Goal: Task Accomplishment & Management: Use online tool/utility

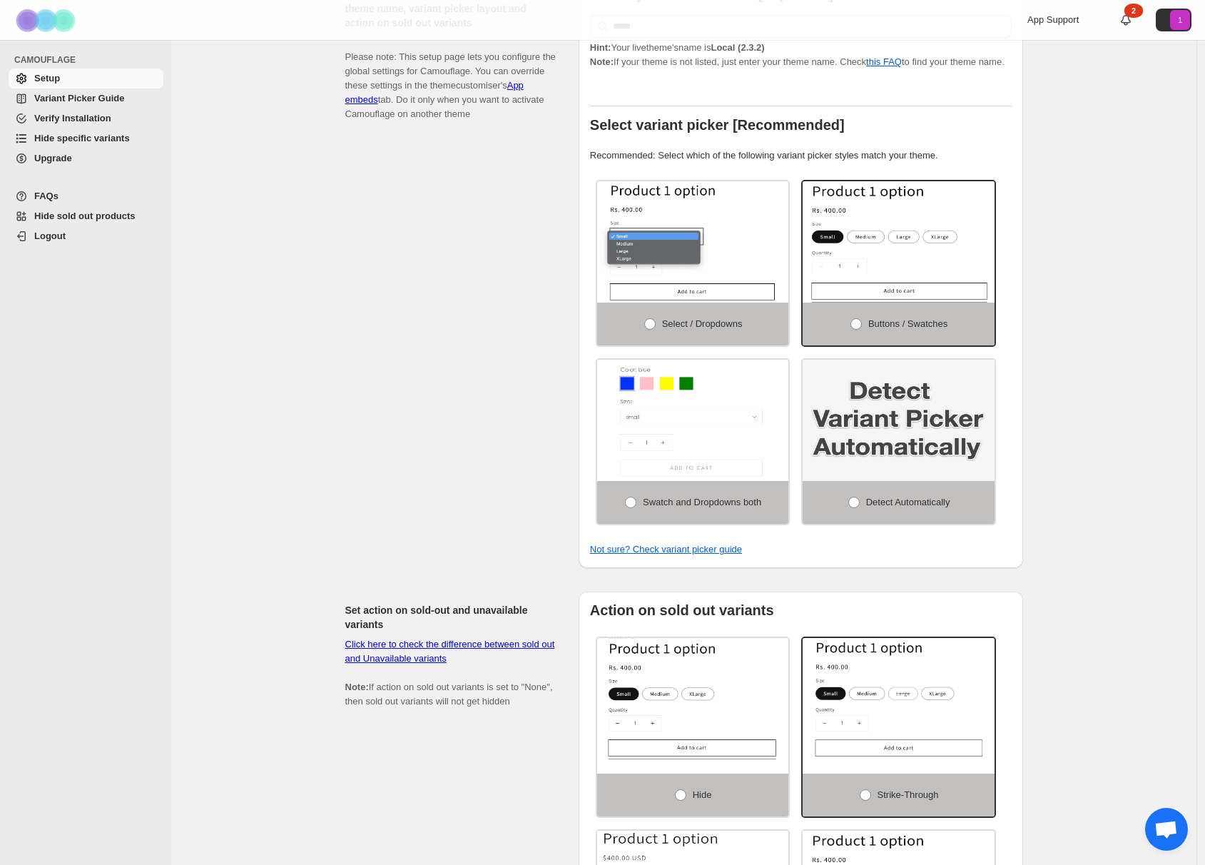
scroll to position [245, 0]
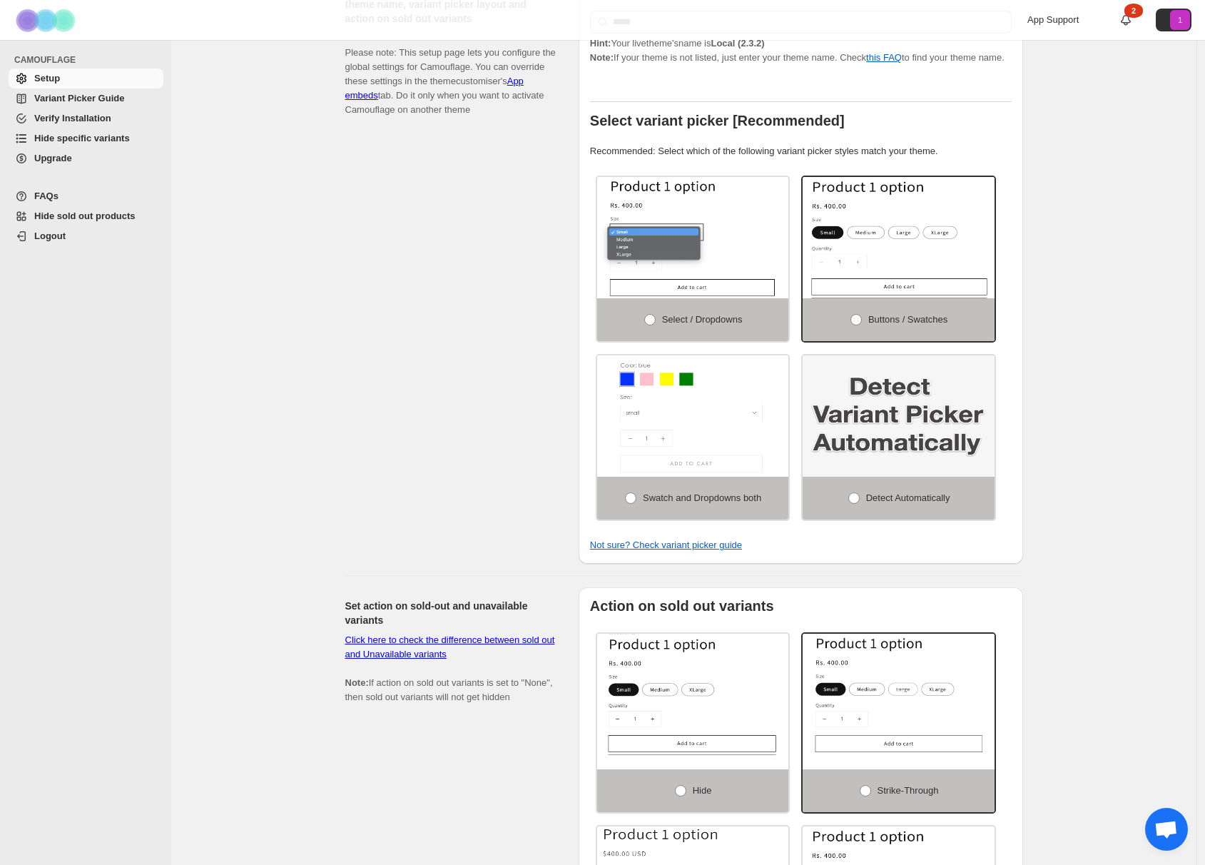
click at [105, 137] on span "Hide specific variants" at bounding box center [82, 138] width 96 height 11
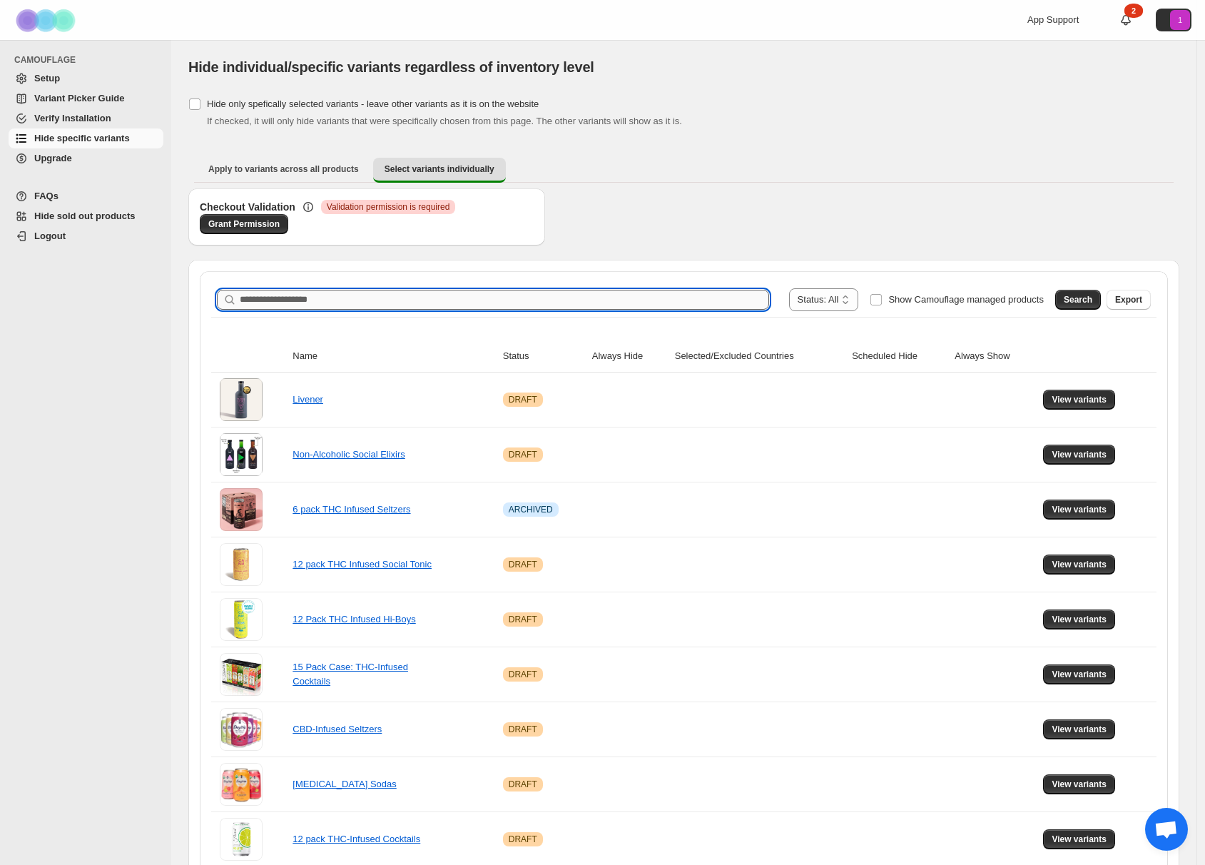
click at [546, 295] on input "Search product name" at bounding box center [504, 300] width 529 height 20
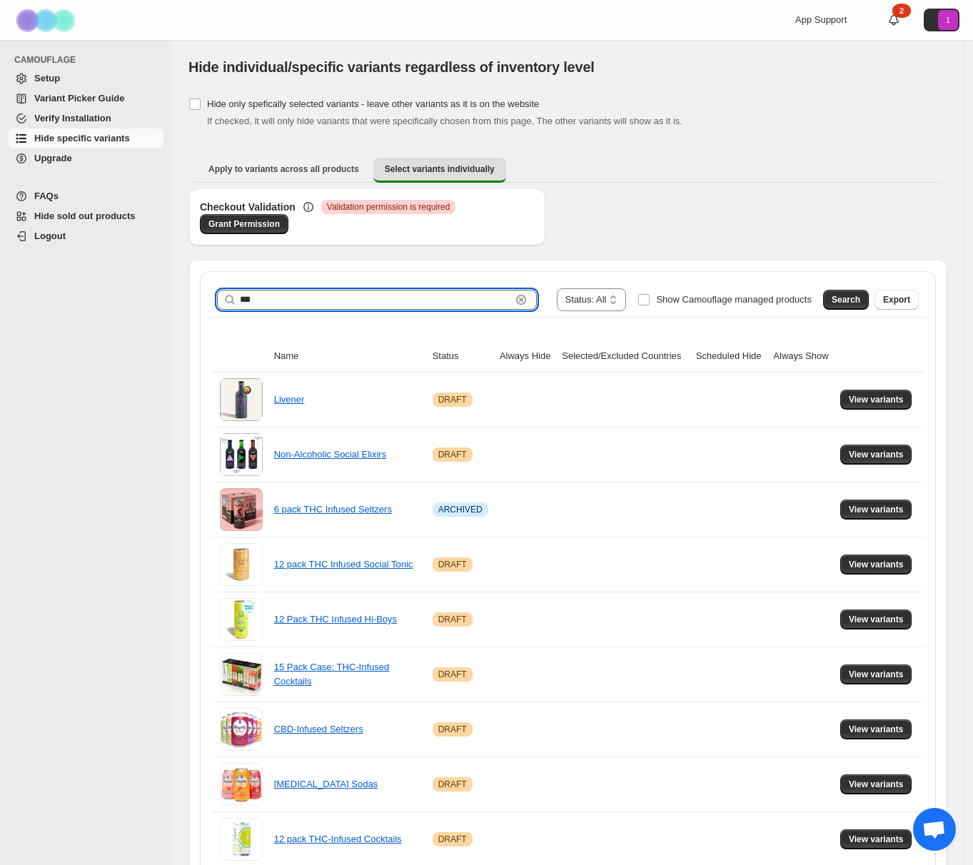
type input "***"
drag, startPoint x: 353, startPoint y: 305, endPoint x: 212, endPoint y: 276, distance: 144.3
type input "**********"
click at [853, 295] on span "Search" at bounding box center [845, 299] width 29 height 11
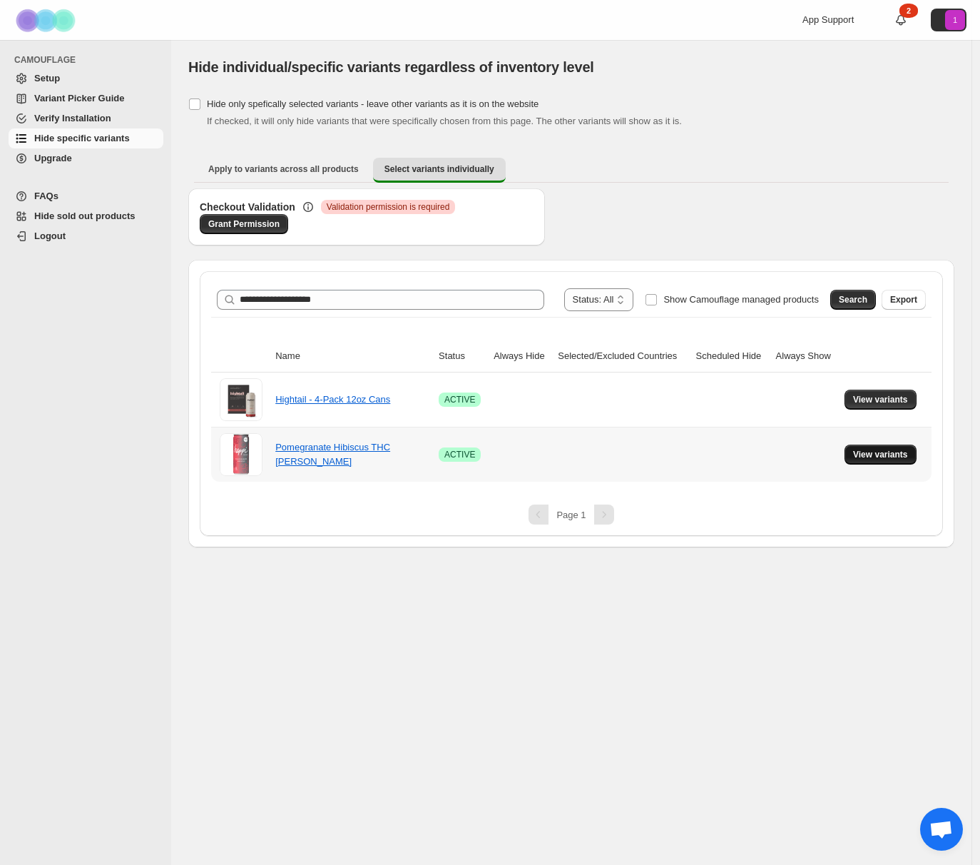
click at [866, 454] on span "View variants" at bounding box center [880, 454] width 55 height 11
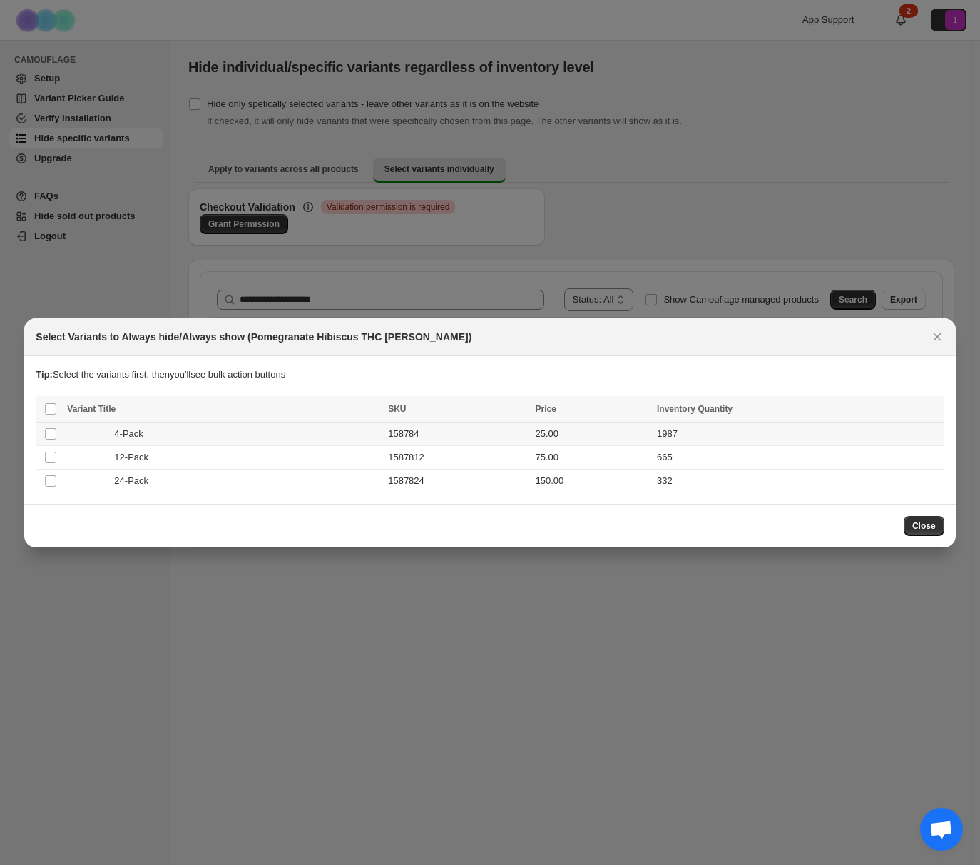
click at [60, 436] on td "Select product variant" at bounding box center [49, 434] width 27 height 24
click at [609, 411] on span "Always hide" at bounding box center [623, 410] width 49 height 11
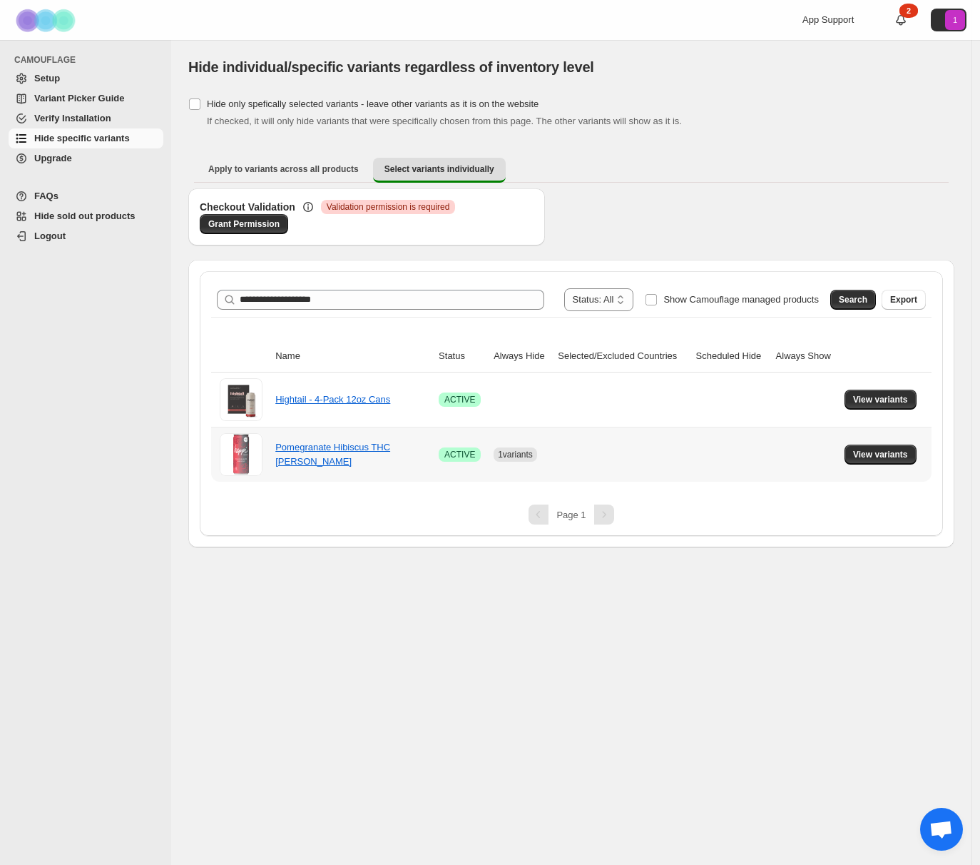
click at [578, 449] on td at bounding box center [623, 454] width 138 height 55
click at [558, 451] on td at bounding box center [623, 454] width 138 height 55
click at [498, 456] on span "1 variants" at bounding box center [515, 455] width 35 height 10
click at [357, 452] on link "Pomegranate Hibiscus THC Seltzer" at bounding box center [332, 454] width 115 height 25
